Goal: Task Accomplishment & Management: Manage account settings

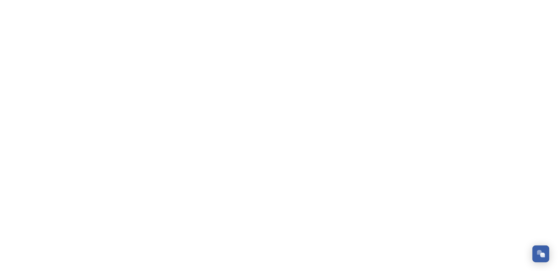
scroll to position [152, 0]
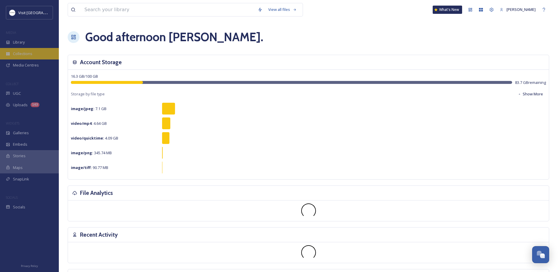
click at [8, 51] on div "Collections" at bounding box center [29, 53] width 59 height 11
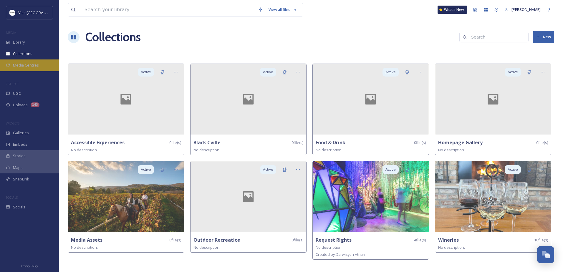
click at [27, 62] on span "Media Centres" at bounding box center [26, 65] width 26 height 6
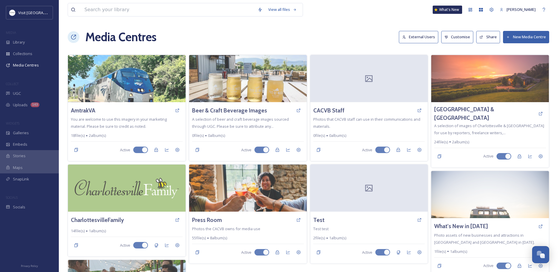
click at [525, 37] on button "New Media Centre" at bounding box center [526, 37] width 46 height 12
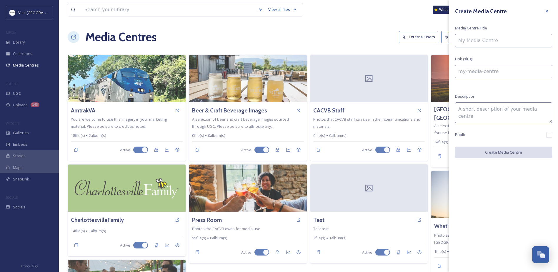
click at [491, 49] on div "Create Media Centre Media Centre Title Link (slug) Description Public Create Me…" at bounding box center [503, 82] width 109 height 164
click at [491, 43] on input at bounding box center [503, 41] width 97 height 14
type input "B"
type input "b"
type input "Bl"
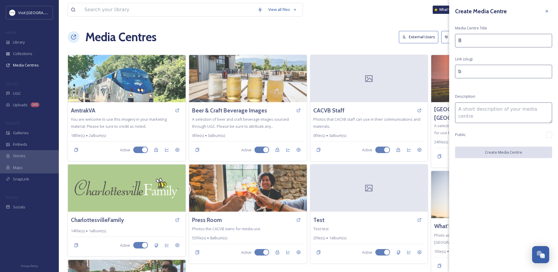
type input "bl"
type input "Blu"
type input "blu"
type input "Blue"
type input "blue"
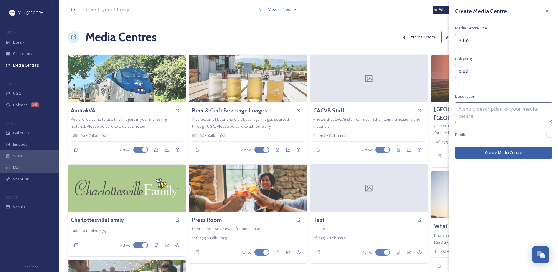
type input "Blue"
type input "blue-"
type input "Blue R"
type input "blue-r"
type input "Blue Ri"
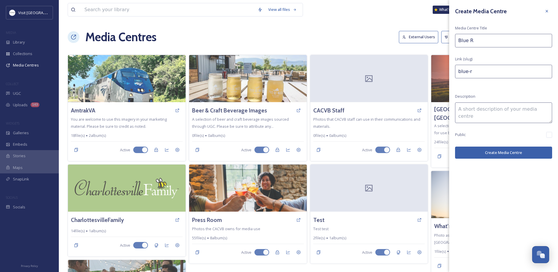
type input "blue-ri"
type input "Blue Rid"
type input "blue-rid"
type input "Blue Ridg"
type input "blue-ridg"
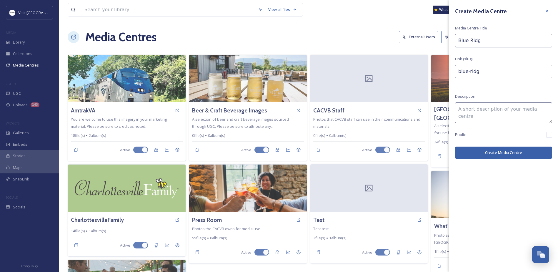
type input "[GEOGRAPHIC_DATA]"
type input "blue-ridge"
type input "[GEOGRAPHIC_DATA]"
type input "blue-ridge-"
type input "Blue Ridge O"
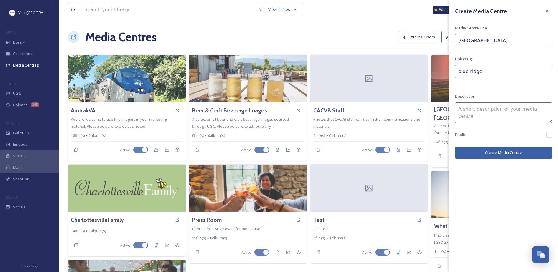
type input "blue-ridge-o"
type input "Blue Ridge Ou"
type input "blue-ridge-ou"
type input "Blue Ridge O"
type input "blue-ridge-o"
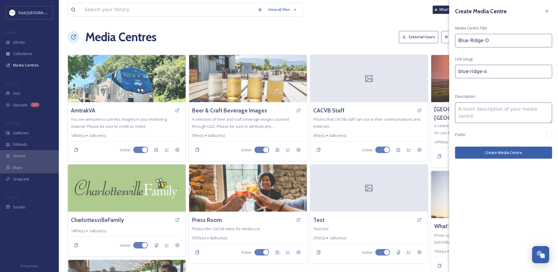
type input "[GEOGRAPHIC_DATA]"
type input "blue-ridge-"
type input "[GEOGRAPHIC_DATA]"
type input "blue-ridge"
type input "Blue Ridg"
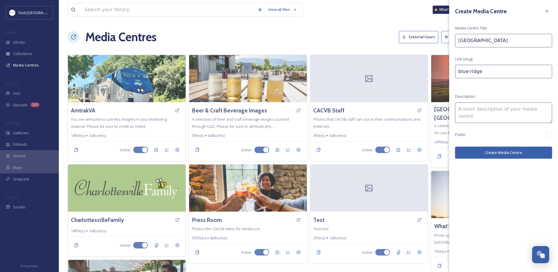
type input "blue-ridg"
type input "Blue Rid"
type input "blue-rid"
type input "Blue Ri"
type input "blue-ri"
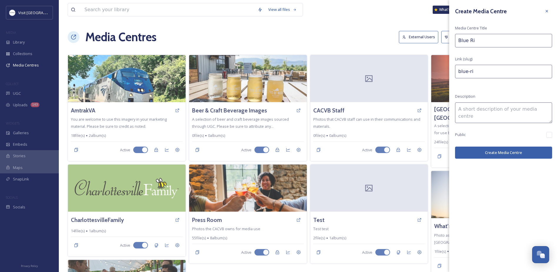
type input "Blue R"
type input "blue-r"
type input "Blue"
type input "blue-"
type input "Blue"
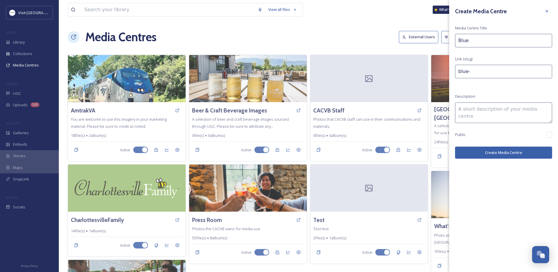
type input "blue"
type input "Blu"
type input "blu"
type input "Bl"
type input "bl"
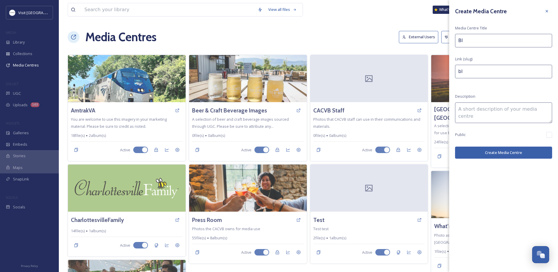
type input "B"
type input "b"
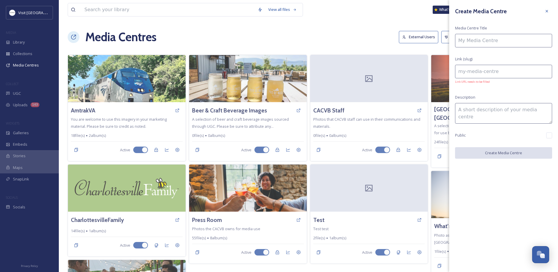
type input "A"
type input "a"
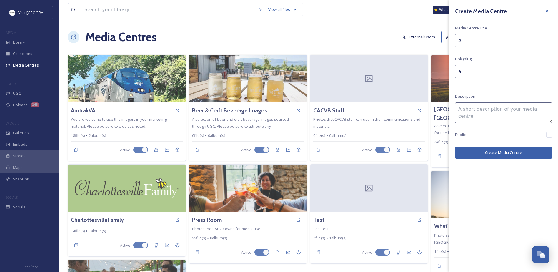
type input "Ad"
type input "ad"
type input "Adv"
type input "adv"
type input "Adve"
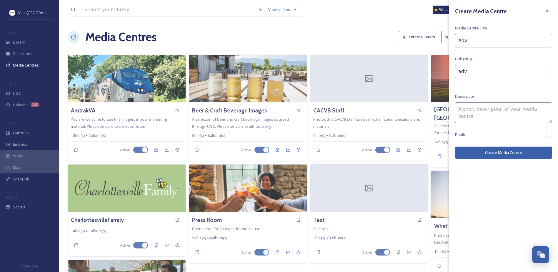
type input "adve"
type input "Adven"
type input "adven"
type input "Advent"
type input "advent"
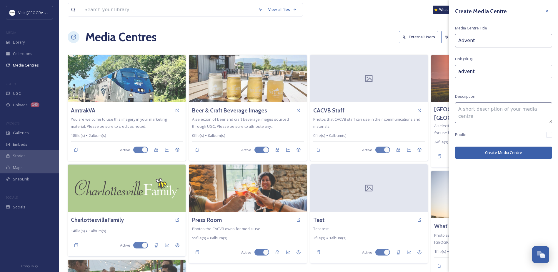
type input "Adventu"
type input "adventu"
type input "Adventur"
type input "adventur"
type input "Adventure"
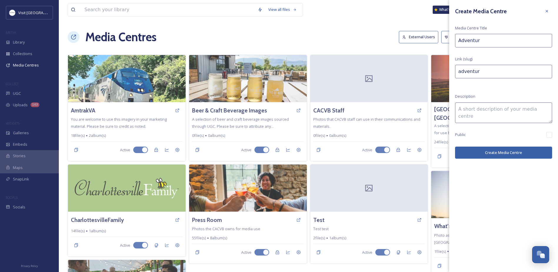
type input "adventure"
type input "Adventure"
type input "adventure-"
type input "Adventure T"
type input "adventure-t"
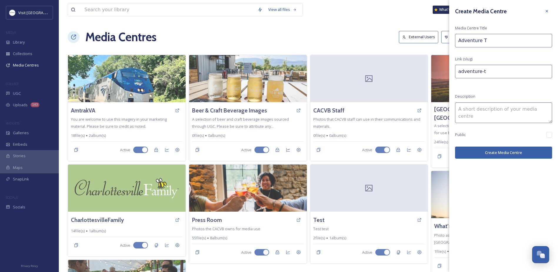
type input "Adventure To"
type input "adventure-to"
type input "Adventure Tow"
type input "adventure-tow"
type input "Adventure Town"
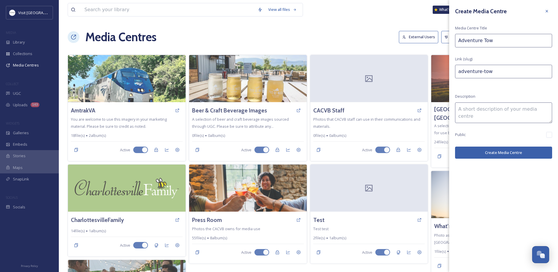
type input "adventure-town"
type input "Adventure Town"
type input "adventure-town-"
type input "Adventure Town V"
type input "adventure-town-v"
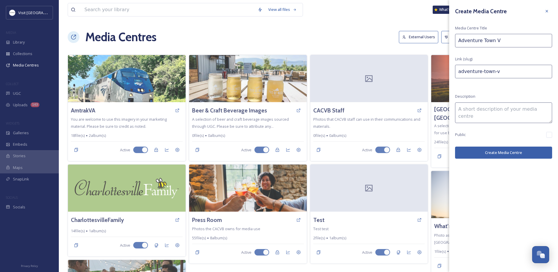
type input "Adventure Town Vo"
type input "adventure-town-vo"
type input "Adventure Town Vot"
type input "adventure-town-vot"
type input "Adventure Town Voti"
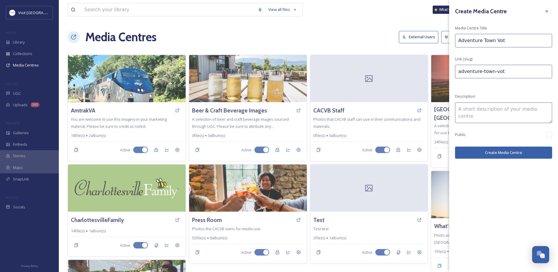
type input "adventure-town-voti"
type input "Adventure Town Votin"
type input "adventure-town-votin"
type input "Adventure Town Voting"
type input "adventure-town-voting"
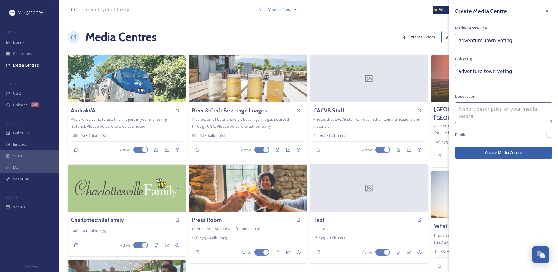
type input "Adventure Town Voting"
type input "adventure-town-voting-"
type input "Adventure Town Voting A"
type input "adventure-town-voting-a"
type input "Adventure Town Voting As"
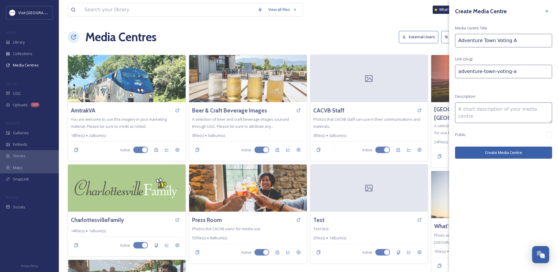
type input "adventure-town-voting-as"
type input "Adventure Town Voting Ass"
type input "adventure-town-voting-ass"
type input "Adventure Town Voting Asse"
type input "adventure-town-voting-asse"
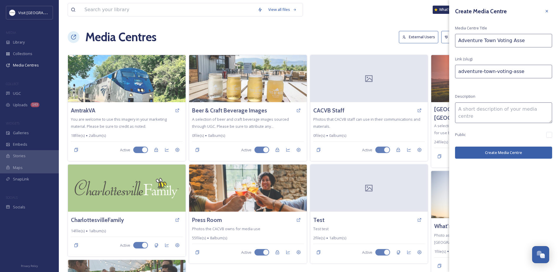
type input "Adventure Town Voting Asset"
type input "adventure-town-voting-asset"
type input "Adventure Town Voting Assets"
type input "adventure-town-voting-assets"
type input "Adventure Town Voting Assets"
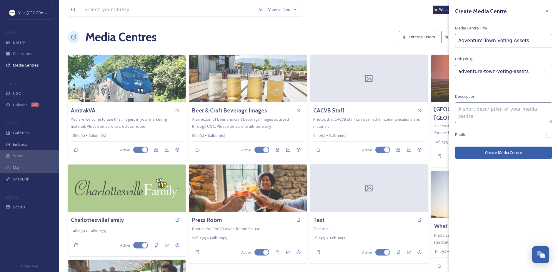
click at [488, 113] on textarea at bounding box center [503, 112] width 97 height 21
paste textarea "Please feel free to use these in your Instagram/Facebook stories to promote the…"
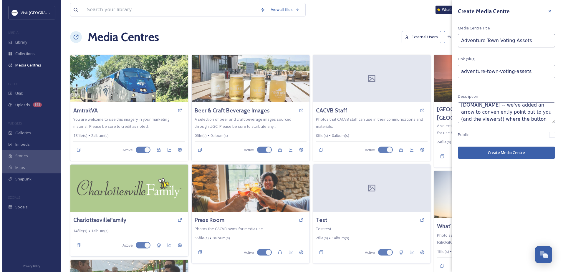
scroll to position [59, 0]
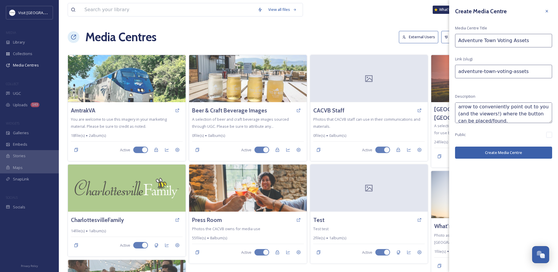
type textarea "Please feel free to use these in your Instagram/Facebook stories to promote the…"
click at [486, 151] on button "Create Media Centre" at bounding box center [503, 153] width 97 height 12
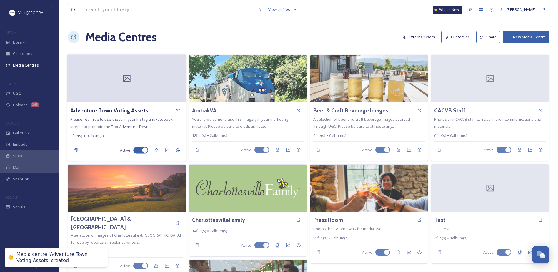
click at [130, 109] on h3 "Adventure Town Voting Assets" at bounding box center [109, 110] width 78 height 9
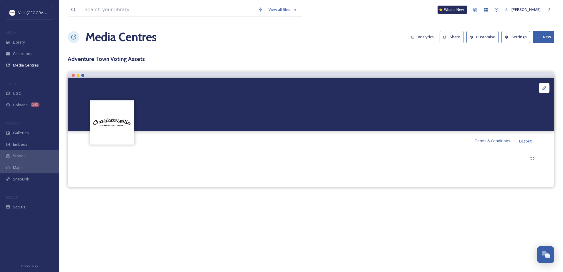
click at [540, 35] on button "New" at bounding box center [543, 37] width 21 height 12
click at [540, 48] on span "Add Files" at bounding box center [540, 51] width 16 height 6
click at [540, 52] on span "Add Files" at bounding box center [540, 51] width 16 height 6
click at [233, 136] on div "Terms & Conditions Logout" at bounding box center [311, 140] width 486 height 19
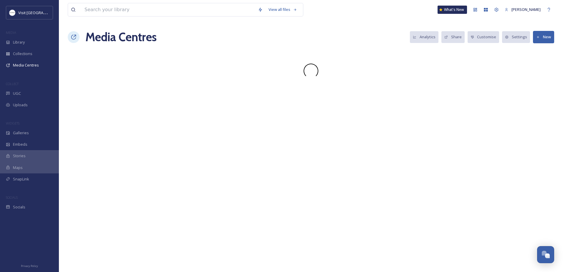
scroll to position [152, 0]
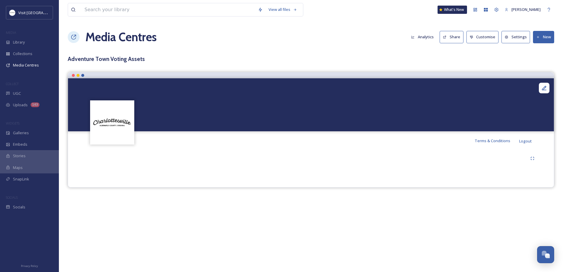
click at [543, 34] on button "New" at bounding box center [543, 37] width 21 height 12
click at [533, 52] on span "Add Files" at bounding box center [540, 51] width 16 height 6
click at [536, 62] on span "Add Album" at bounding box center [541, 62] width 19 height 6
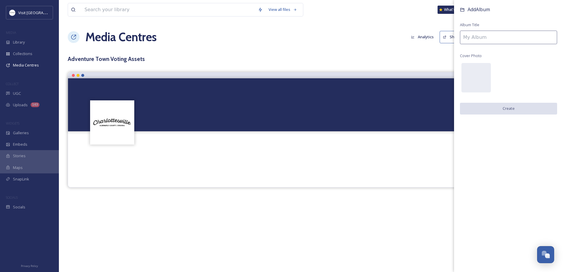
click at [477, 34] on input at bounding box center [508, 38] width 97 height 14
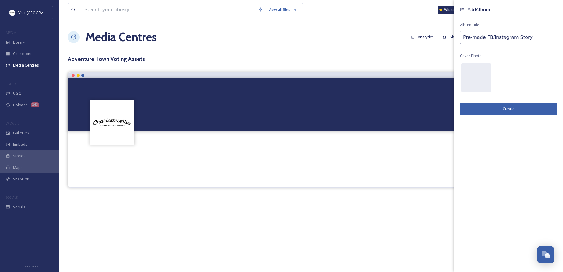
type input "Pre-made FB/Instagram Story"
click at [489, 107] on button "Create" at bounding box center [508, 109] width 97 height 12
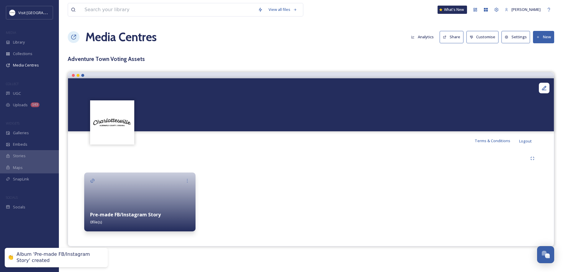
click at [151, 194] on div at bounding box center [139, 201] width 111 height 59
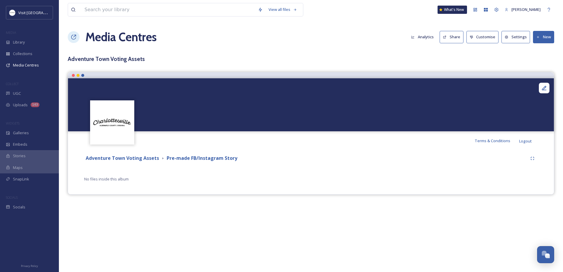
click at [542, 35] on button "New" at bounding box center [543, 37] width 21 height 12
click at [539, 49] on span "Add Files" at bounding box center [540, 51] width 16 height 6
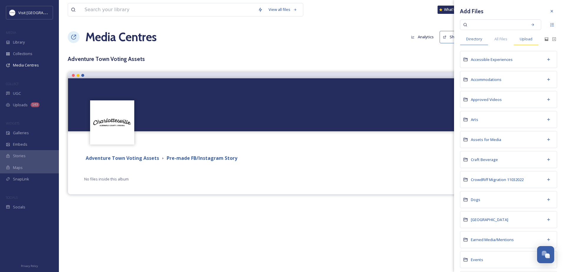
click at [521, 35] on div "Upload" at bounding box center [525, 39] width 25 height 12
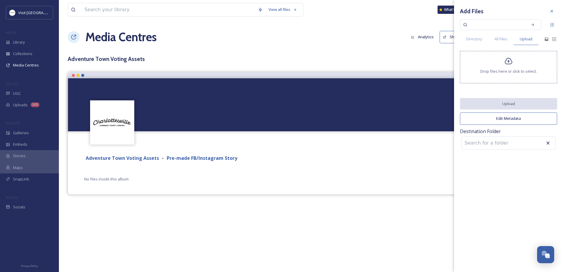
click at [510, 67] on div "Drop files here or click to select." at bounding box center [508, 67] width 97 height 32
click at [505, 61] on icon at bounding box center [508, 61] width 9 height 9
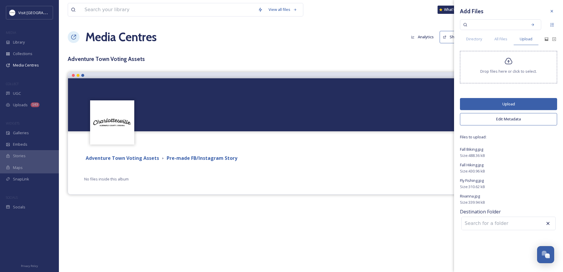
click at [501, 68] on div "Drop files here or click to select." at bounding box center [508, 67] width 97 height 32
click at [526, 104] on button "Upload" at bounding box center [508, 104] width 97 height 12
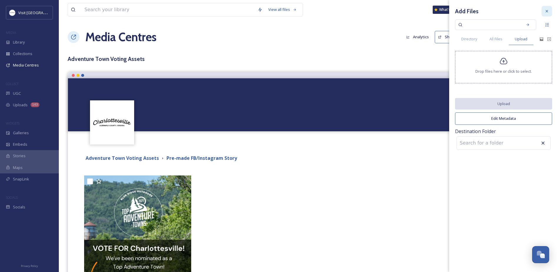
click at [544, 10] on div at bounding box center [547, 11] width 11 height 11
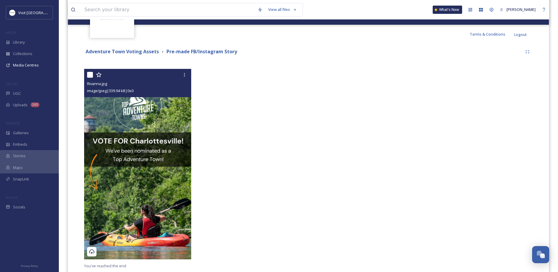
scroll to position [125, 0]
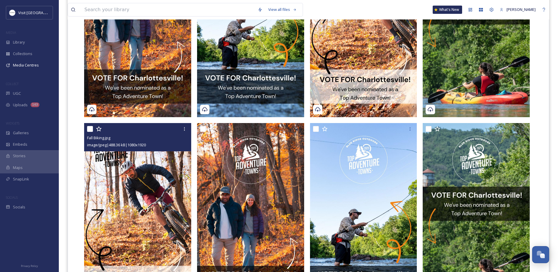
scroll to position [321, 0]
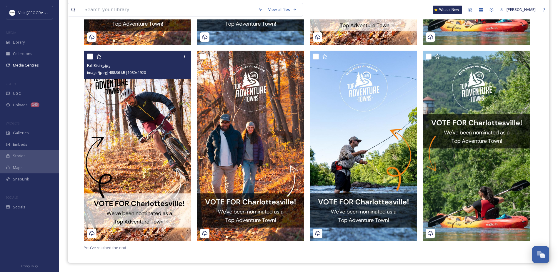
click at [88, 54] on input "checkbox" at bounding box center [90, 57] width 6 height 6
checkbox input "true"
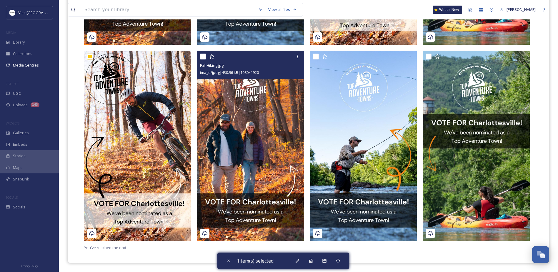
click at [202, 57] on input "checkbox" at bounding box center [203, 57] width 6 height 6
checkbox input "true"
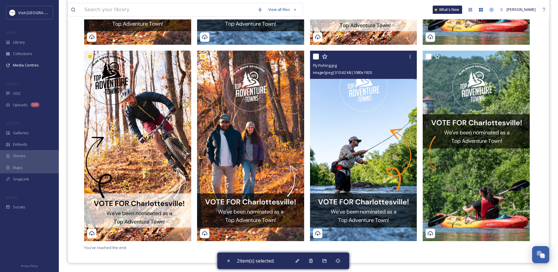
click at [314, 57] on input "checkbox" at bounding box center [316, 57] width 6 height 6
checkbox input "true"
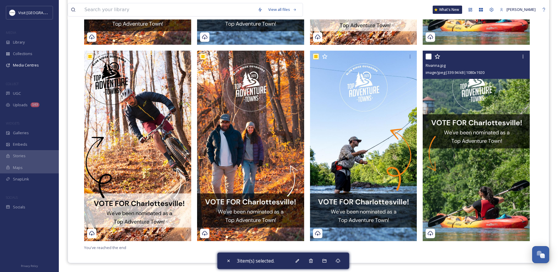
click at [431, 56] on input "checkbox" at bounding box center [429, 57] width 6 height 6
checkbox input "true"
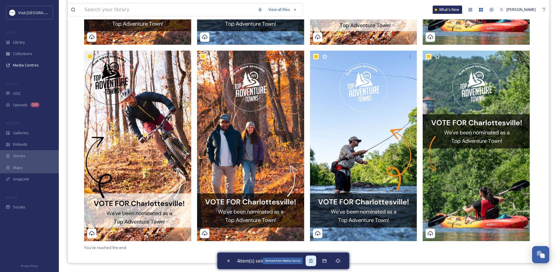
click at [316, 257] on div "Remove from Media Centre" at bounding box center [311, 260] width 11 height 11
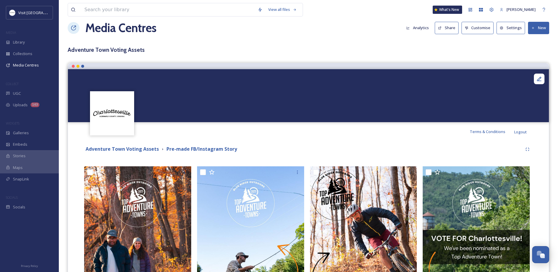
scroll to position [7, 0]
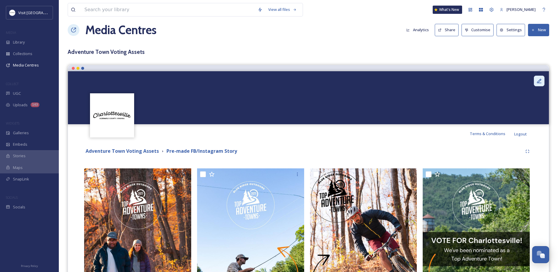
click at [542, 82] on icon at bounding box center [540, 81] width 6 height 6
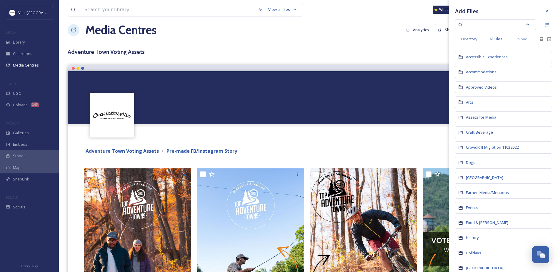
click at [502, 38] on span "All Files" at bounding box center [496, 39] width 13 height 6
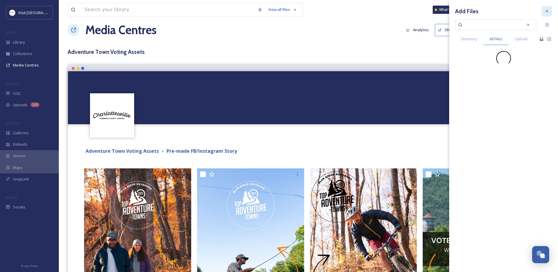
click at [545, 13] on icon at bounding box center [547, 11] width 5 height 5
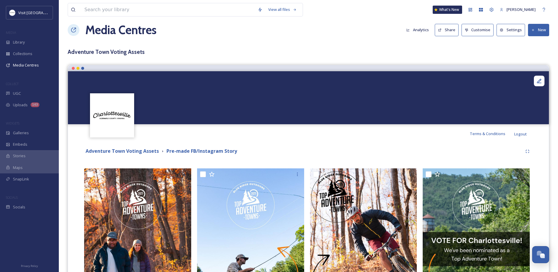
click at [509, 28] on button "Settings" at bounding box center [511, 30] width 29 height 12
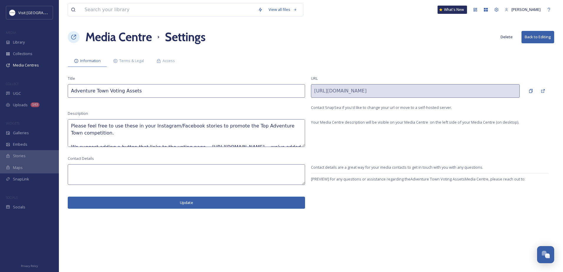
click at [186, 129] on textarea "Please feel free to use these in your Instagram/Facebook stories to promote the…" at bounding box center [186, 133] width 237 height 28
click at [81, 133] on textarea "Please feel free to use these in your Instagram/Facebook stories to promote the…" at bounding box center [186, 133] width 237 height 28
click at [103, 132] on textarea "Please feel free to use these in your Instagram/Facebook stories to promote the…" at bounding box center [186, 133] width 237 height 28
click at [71, 142] on textarea "Please feel free to use these in your Instagram/Facebook stories to promote the…" at bounding box center [186, 133] width 237 height 28
click at [68, 145] on textarea "Please feel free to use these in your Instagram/Facebook stories to promote the…" at bounding box center [186, 133] width 237 height 28
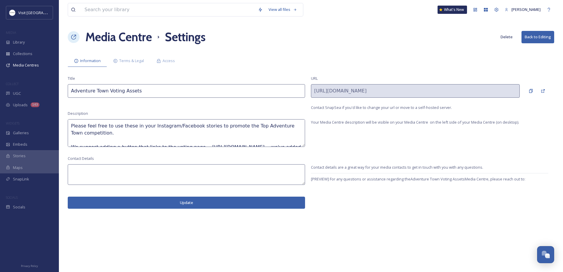
click at [143, 201] on button "Update" at bounding box center [186, 203] width 237 height 12
click at [96, 172] on textarea at bounding box center [186, 174] width 237 height 21
type textarea "questions? Email us at scombs@albemarle.org"
click at [127, 200] on button "Update" at bounding box center [186, 203] width 237 height 12
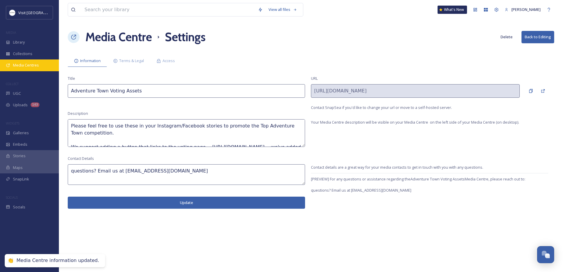
click at [19, 69] on div "Media Centres" at bounding box center [29, 64] width 59 height 11
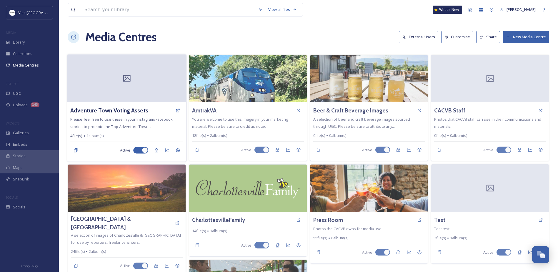
click at [104, 110] on h3 "Adventure Town Voting Assets" at bounding box center [109, 110] width 78 height 9
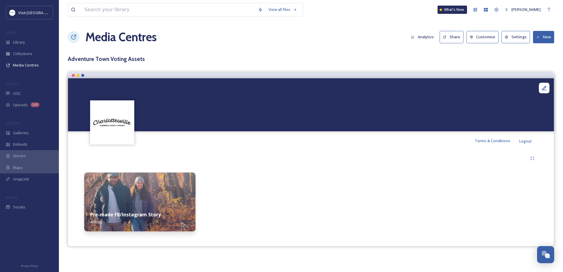
click at [542, 38] on button "New" at bounding box center [543, 37] width 21 height 12
click at [533, 62] on span "Add Album" at bounding box center [541, 62] width 19 height 6
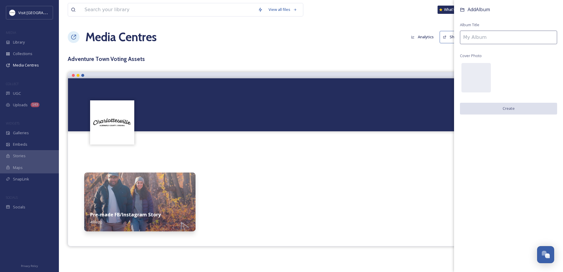
click at [516, 36] on input at bounding box center [508, 38] width 97 height 14
type input "Logos"
click at [508, 104] on button "Create" at bounding box center [508, 109] width 97 height 12
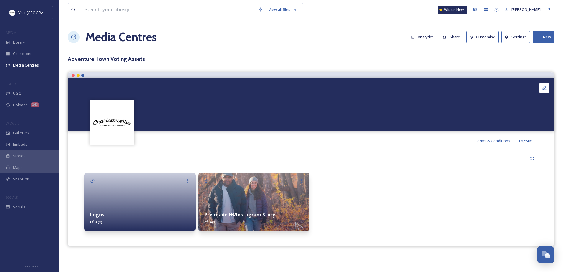
click at [115, 198] on div at bounding box center [139, 201] width 111 height 59
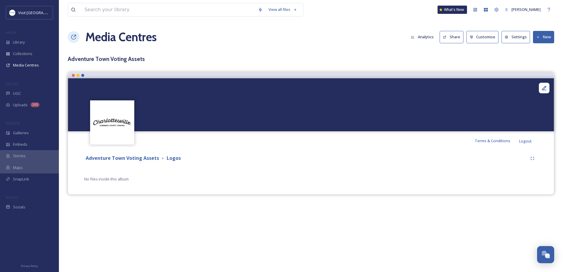
click at [547, 37] on button "New" at bounding box center [543, 37] width 21 height 12
click at [540, 52] on span "Add Files" at bounding box center [540, 51] width 16 height 6
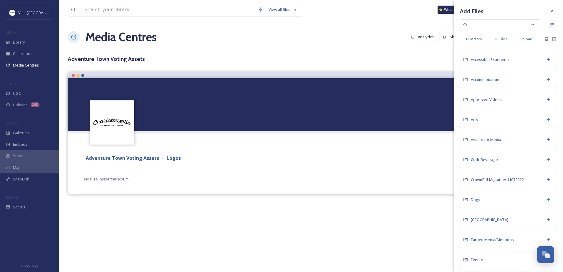
click at [525, 38] on span "Upload" at bounding box center [525, 39] width 13 height 6
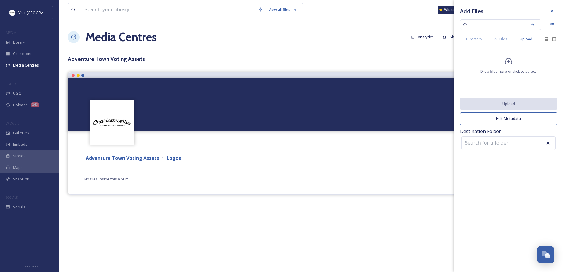
click at [499, 70] on span "Drop files here or click to select." at bounding box center [508, 72] width 57 height 6
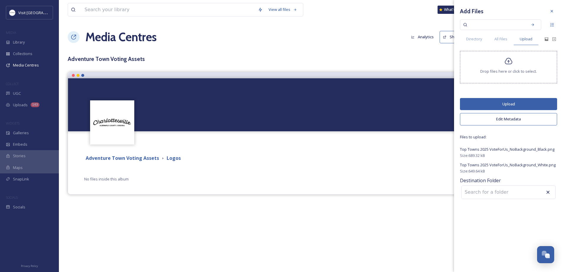
click at [488, 102] on button "Upload" at bounding box center [508, 104] width 97 height 12
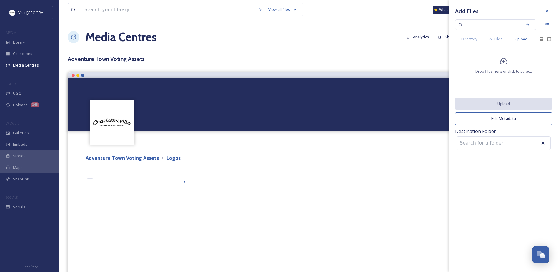
click at [257, 168] on div "Adventure Town Voting Assets Logos You've reached the end Add Files Directory A…" at bounding box center [308, 223] width 472 height 147
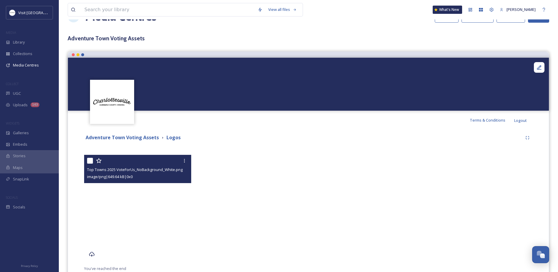
scroll to position [41, 0]
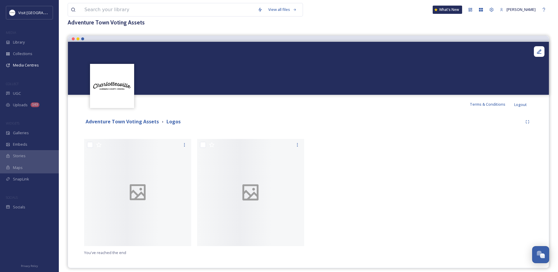
scroll to position [41, 0]
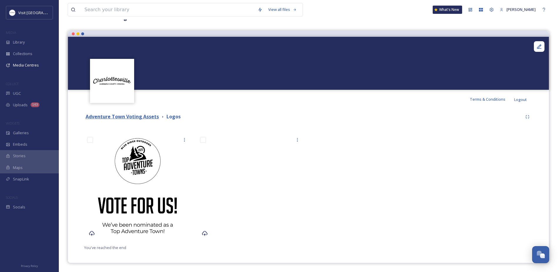
click at [108, 116] on strong "Adventure Town Voting Assets" at bounding box center [122, 116] width 73 height 6
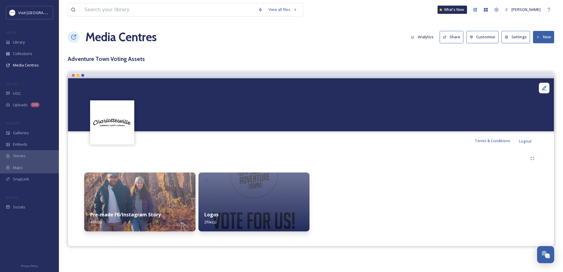
click at [453, 39] on button "Share" at bounding box center [451, 37] width 24 height 12
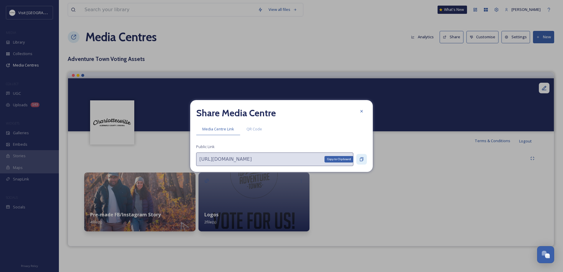
click at [358, 160] on div "Copy to Clipboard" at bounding box center [361, 159] width 11 height 11
drag, startPoint x: 391, startPoint y: 80, endPoint x: 368, endPoint y: 70, distance: 25.0
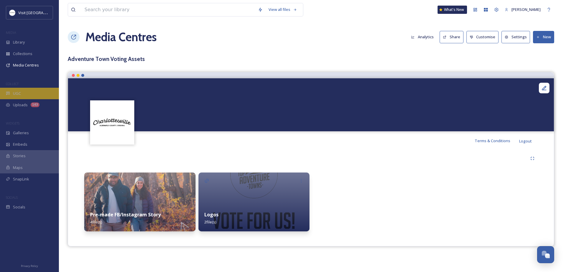
click at [18, 94] on span "UGC" at bounding box center [17, 94] width 8 height 6
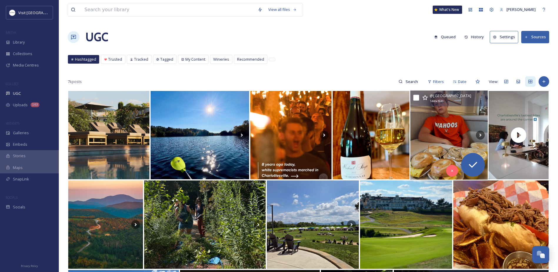
click at [447, 122] on img at bounding box center [449, 135] width 77 height 89
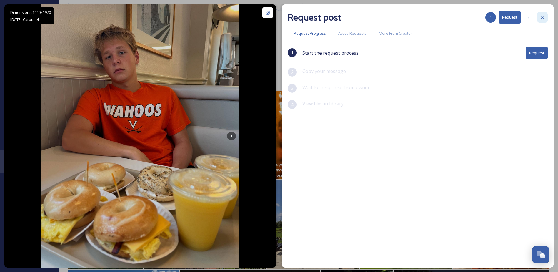
click at [541, 16] on icon at bounding box center [542, 17] width 5 height 5
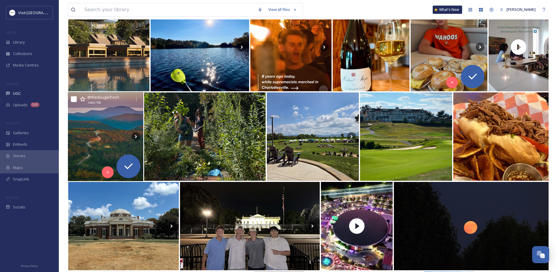
scroll to position [88, 0]
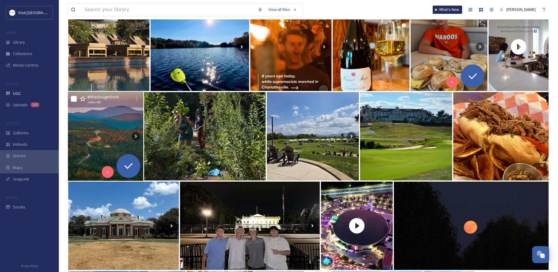
click at [97, 135] on img at bounding box center [105, 136] width 75 height 89
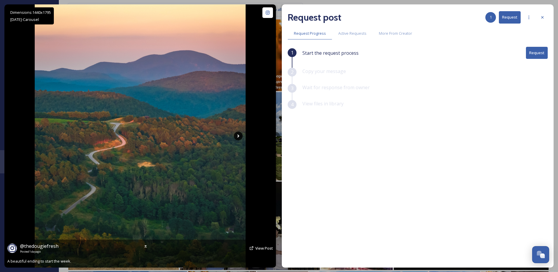
click at [239, 135] on icon at bounding box center [238, 136] width 9 height 9
click at [241, 138] on icon at bounding box center [238, 136] width 9 height 9
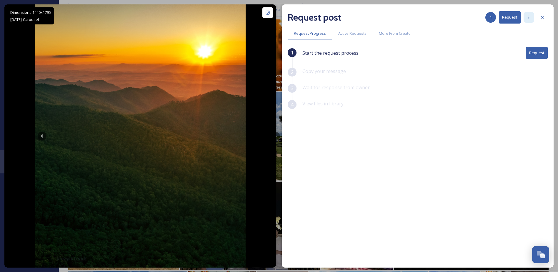
click at [526, 21] on div at bounding box center [529, 17] width 11 height 11
click at [540, 17] on icon at bounding box center [542, 17] width 5 height 5
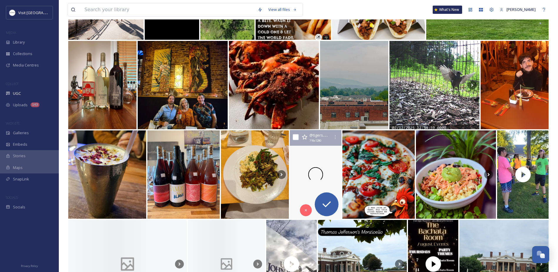
scroll to position [677, 0]
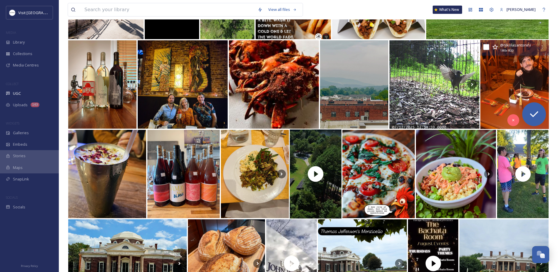
click at [512, 107] on img at bounding box center [515, 84] width 69 height 89
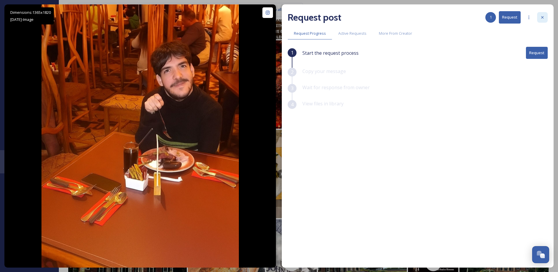
click at [541, 19] on icon at bounding box center [542, 17] width 5 height 5
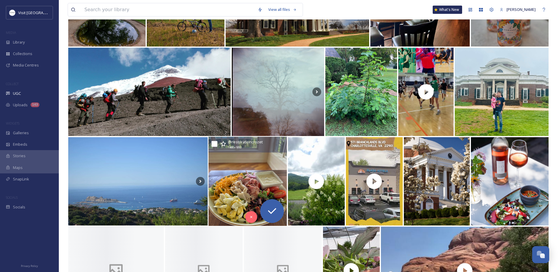
scroll to position [1530, 0]
